Goal: Find specific page/section: Find specific page/section

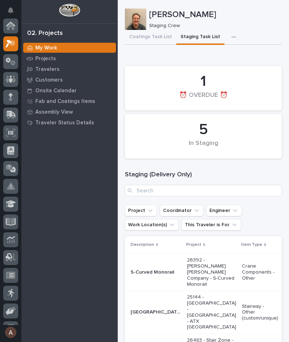
click at [51, 73] on div "Travelers" at bounding box center [69, 69] width 93 height 10
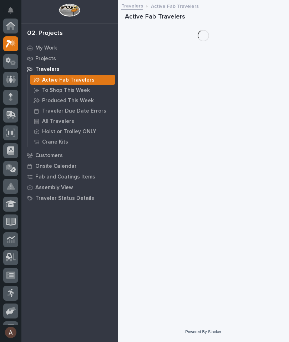
scroll to position [18, 0]
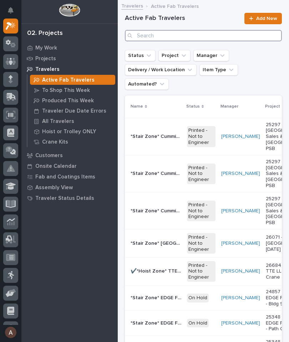
click at [251, 38] on input "Search" at bounding box center [203, 35] width 157 height 11
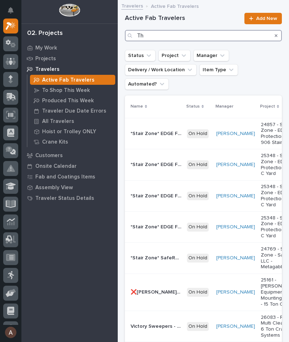
type input "T"
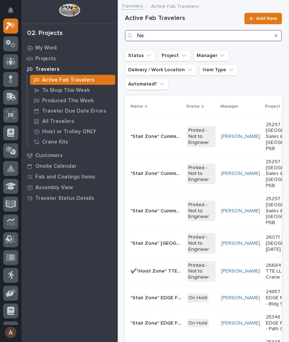
type input "N"
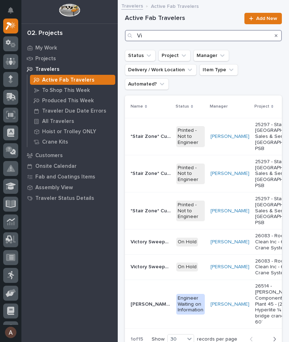
type input "V"
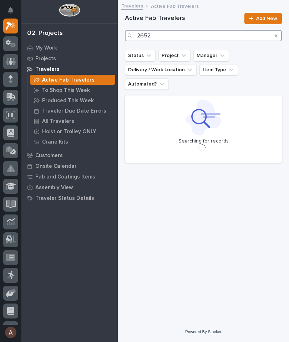
type input "26529"
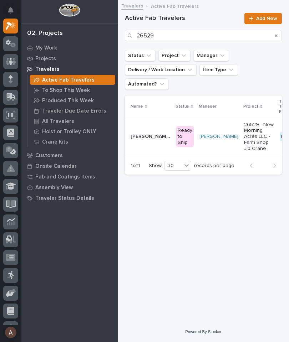
click at [141, 132] on p "[PERSON_NAME] Farms - Main - Jib Crane 20' Span 1 Ton" at bounding box center [150, 135] width 41 height 7
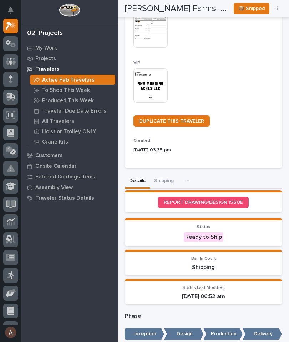
scroll to position [163, 0]
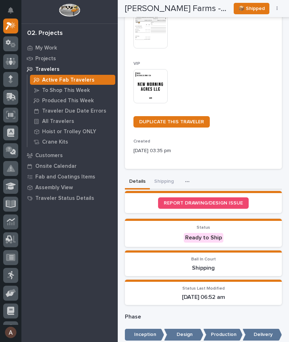
click at [166, 179] on button "Shipping" at bounding box center [164, 182] width 28 height 15
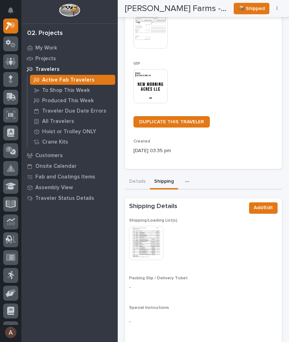
click at [151, 237] on img at bounding box center [146, 243] width 34 height 34
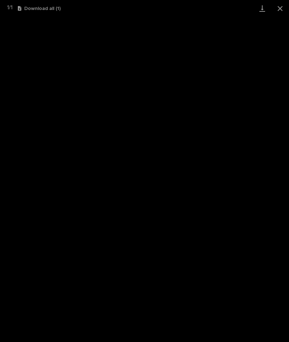
click at [263, 10] on link "Download" at bounding box center [262, 8] width 18 height 17
click at [281, 7] on button "Close gallery" at bounding box center [280, 8] width 18 height 17
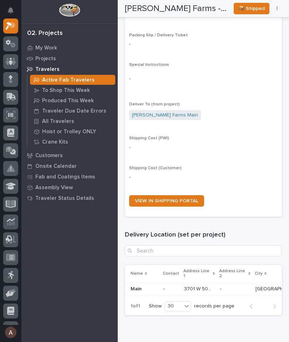
scroll to position [406, 0]
click at [184, 199] on link "VIEW IN SHIPPING PORTAL" at bounding box center [166, 201] width 75 height 11
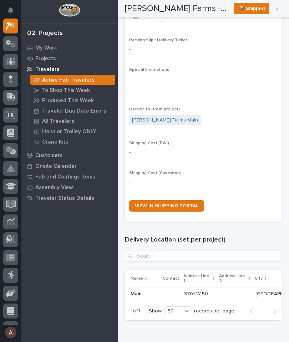
scroll to position [401, 0]
click at [189, 204] on span "VIEW IN SHIPPING PORTAL" at bounding box center [166, 206] width 63 height 5
